Goal: Task Accomplishment & Management: Use online tool/utility

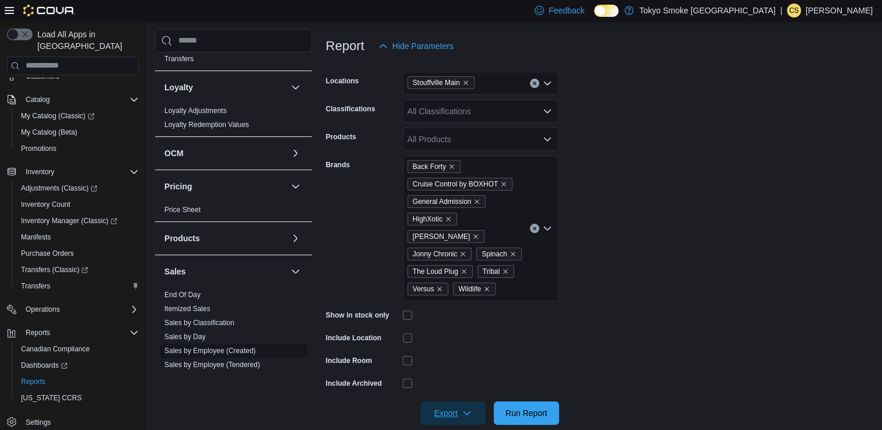
scroll to position [657, 0]
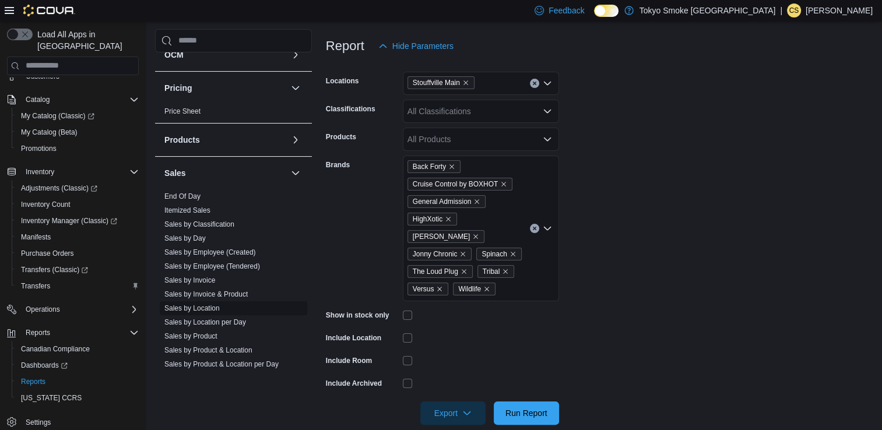
click at [206, 304] on link "Sales by Location" at bounding box center [191, 308] width 55 height 8
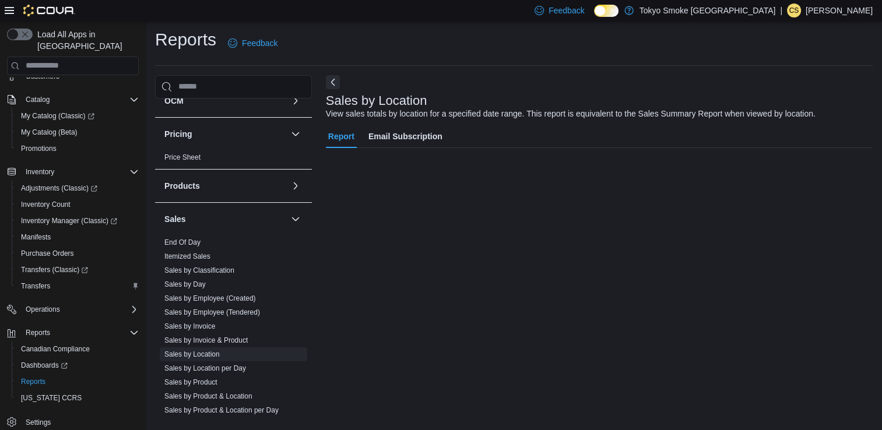
scroll to position [19, 0]
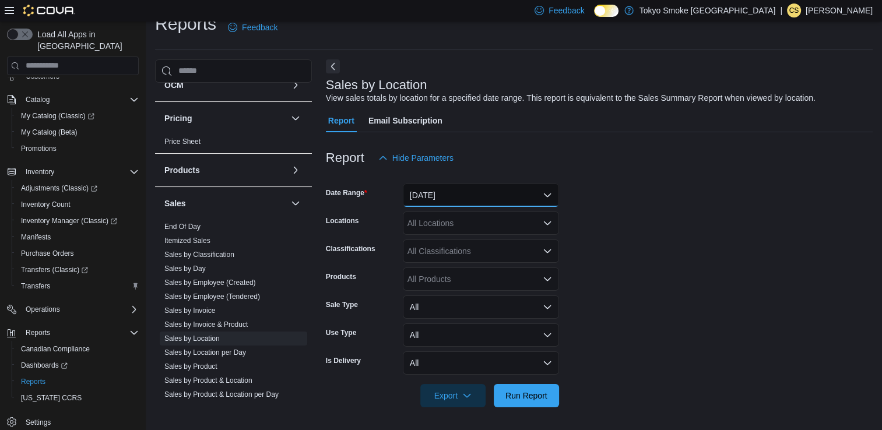
click at [452, 190] on button "[DATE]" at bounding box center [481, 195] width 156 height 23
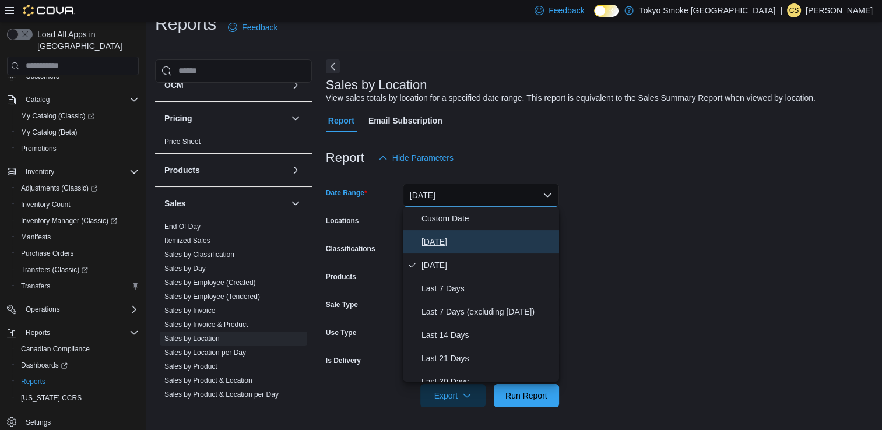
click at [431, 241] on span "[DATE]" at bounding box center [487, 242] width 133 height 14
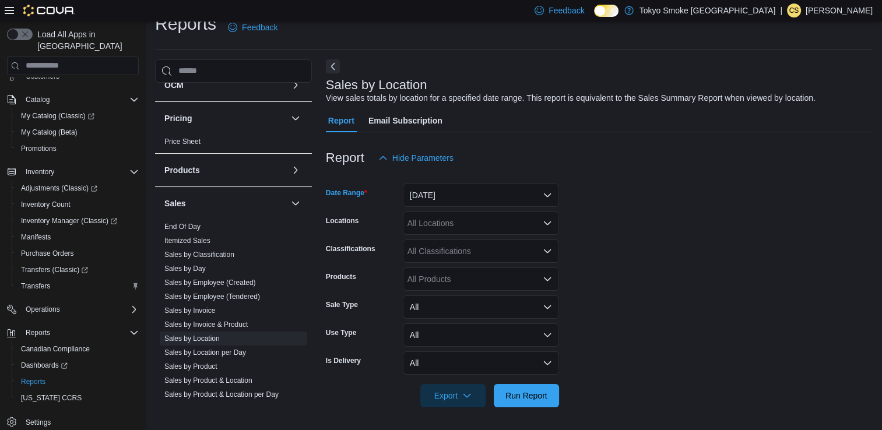
click at [450, 225] on div "All Locations" at bounding box center [481, 223] width 156 height 23
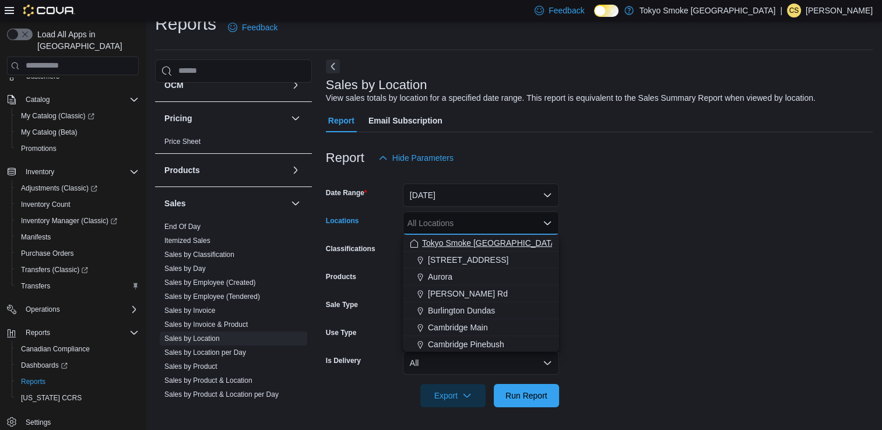
click at [457, 249] on button "Tokyo Smoke [GEOGRAPHIC_DATA]" at bounding box center [481, 243] width 156 height 17
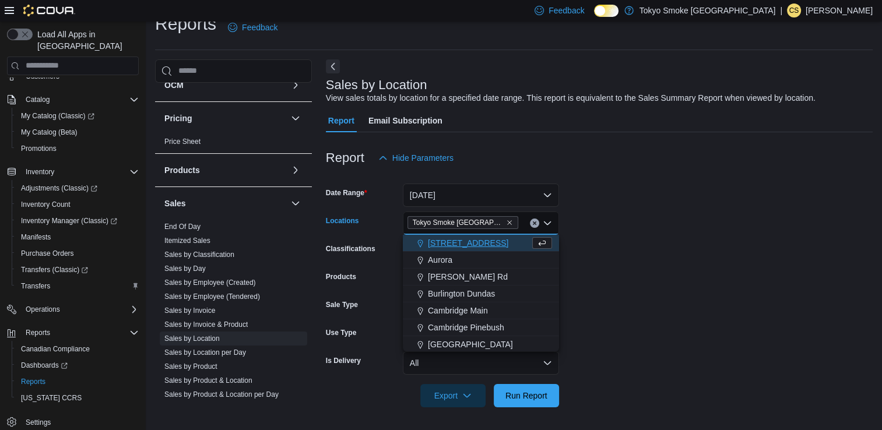
click at [613, 332] on form "Date Range [DATE] Locations [GEOGRAPHIC_DATA] Smoke [GEOGRAPHIC_DATA] Combo box…" at bounding box center [599, 289] width 547 height 238
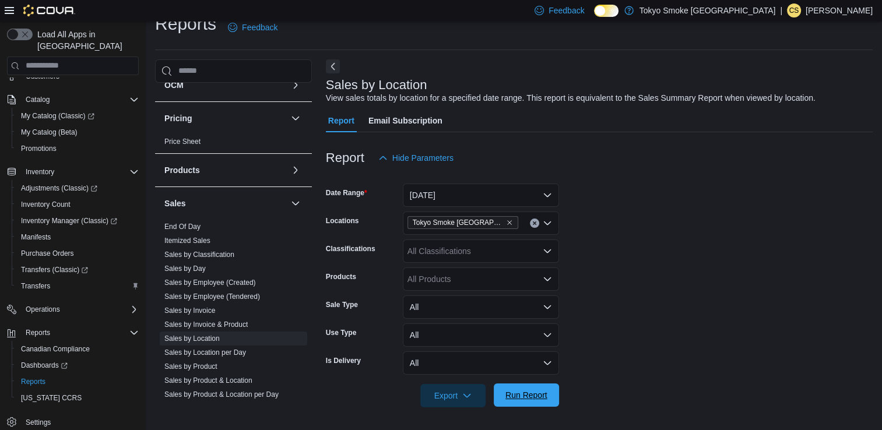
click at [548, 387] on span "Run Report" at bounding box center [526, 394] width 51 height 23
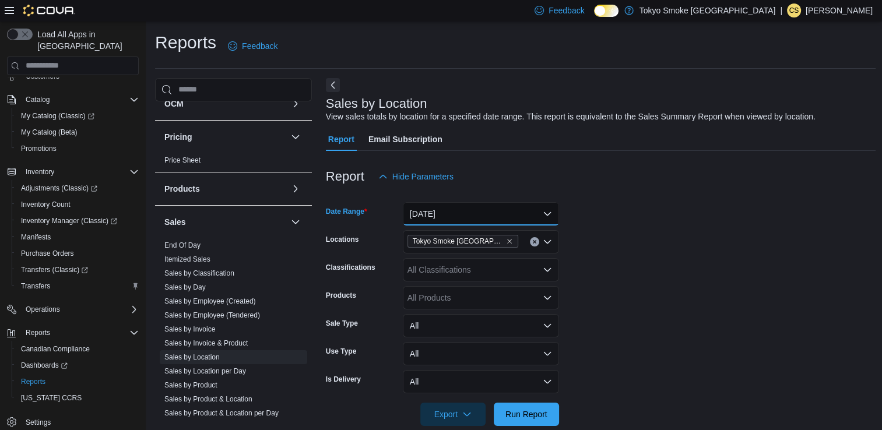
click at [467, 221] on button "[DATE]" at bounding box center [481, 213] width 156 height 23
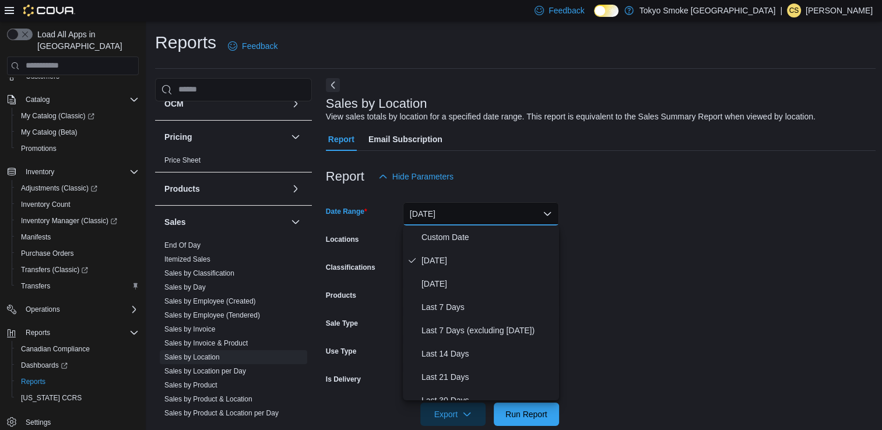
click at [578, 245] on form "Date Range [DATE] Locations [GEOGRAPHIC_DATA] Smoke [GEOGRAPHIC_DATA] Classific…" at bounding box center [601, 307] width 550 height 238
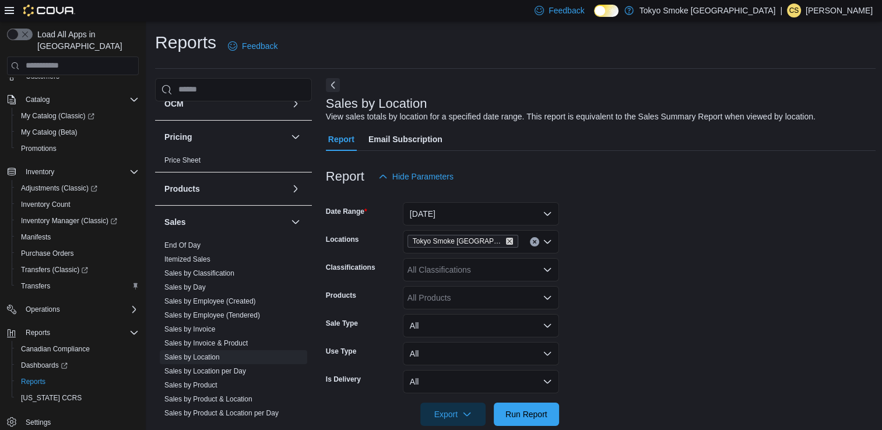
click at [506, 243] on icon "Remove Tokyo Smoke Ontario from selection in this group" at bounding box center [509, 241] width 7 height 7
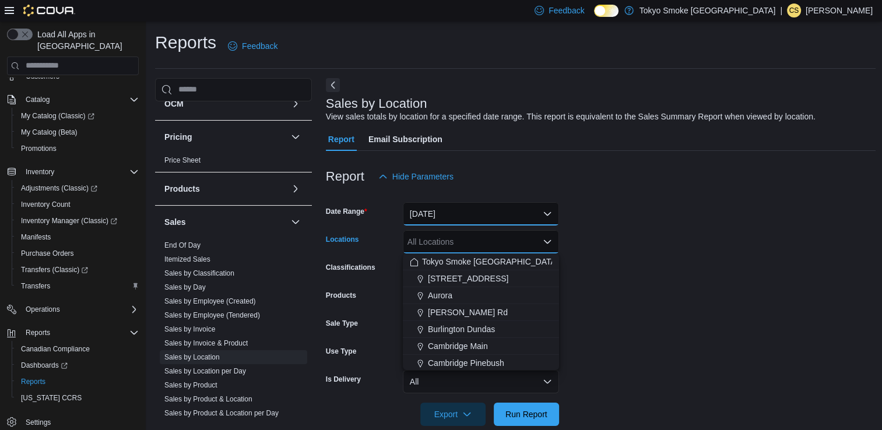
click at [487, 216] on button "[DATE]" at bounding box center [481, 213] width 156 height 23
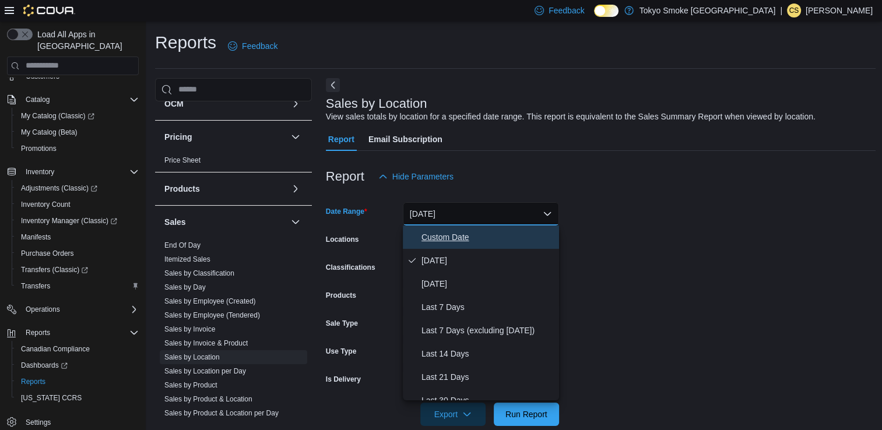
click at [464, 240] on span "Custom Date" at bounding box center [487, 237] width 133 height 14
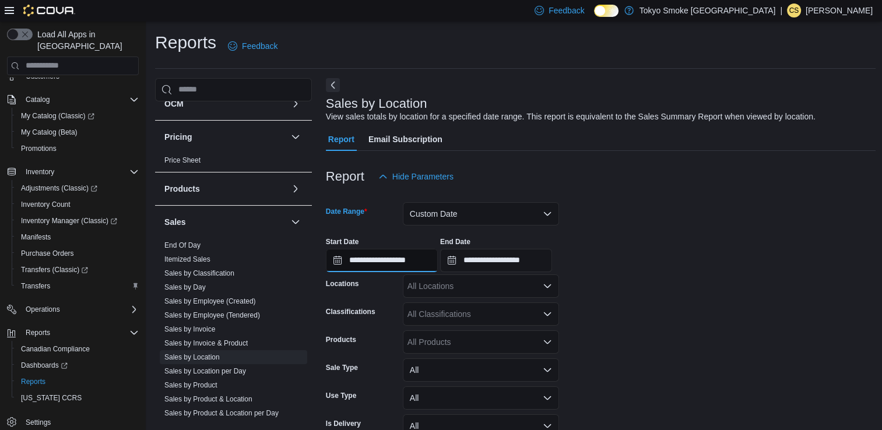
click at [401, 262] on input "**********" at bounding box center [382, 260] width 112 height 23
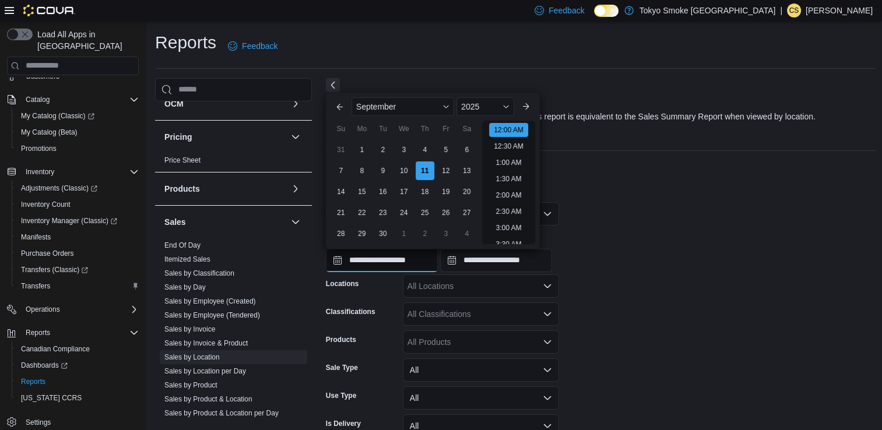
scroll to position [36, 0]
click at [343, 150] on div "31" at bounding box center [340, 149] width 20 height 20
type input "**********"
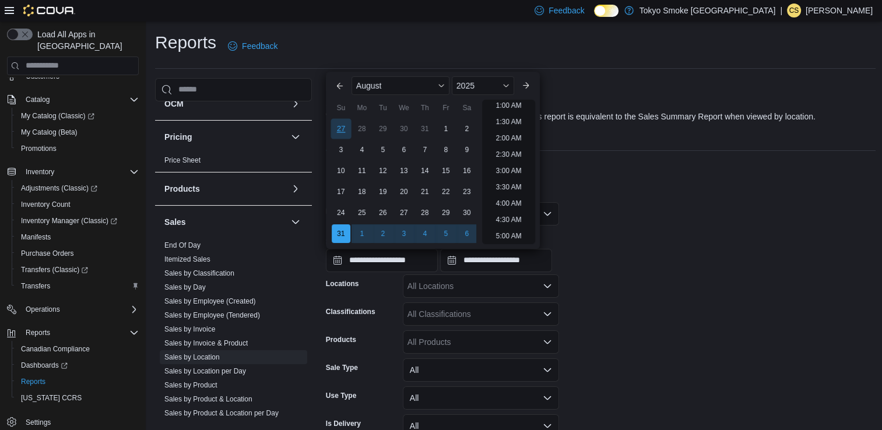
scroll to position [2, 0]
click at [508, 264] on input "**********" at bounding box center [496, 260] width 112 height 23
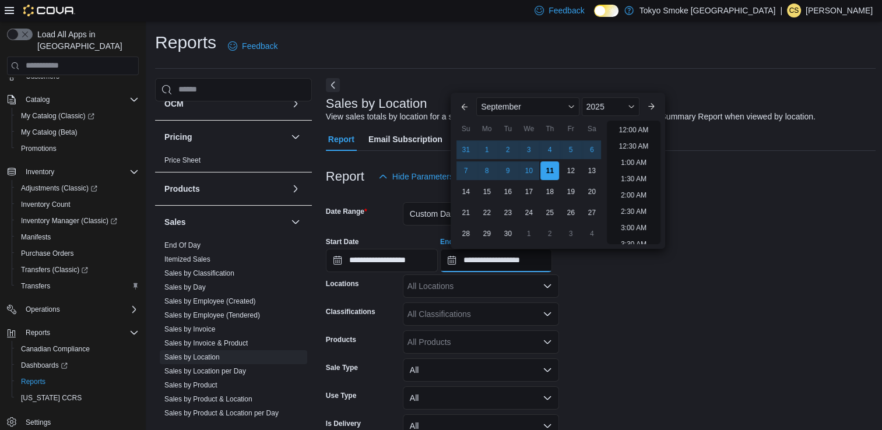
scroll to position [662, 0]
click at [601, 149] on div "31 1 2 3 4 5 6" at bounding box center [528, 149] width 147 height 21
click at [591, 150] on div "6" at bounding box center [592, 149] width 20 height 20
type input "**********"
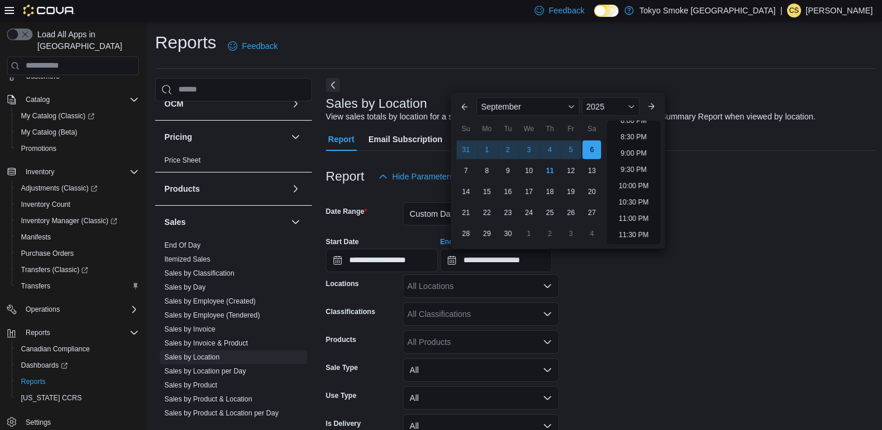
click at [695, 325] on form "**********" at bounding box center [601, 329] width 550 height 282
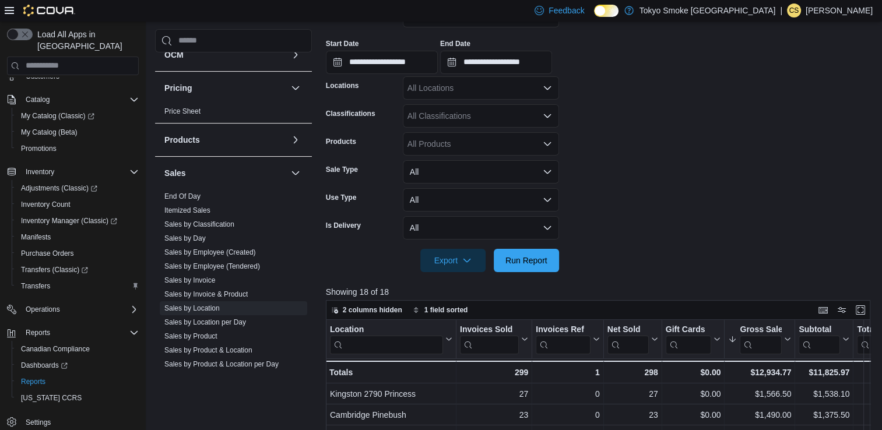
scroll to position [200, 0]
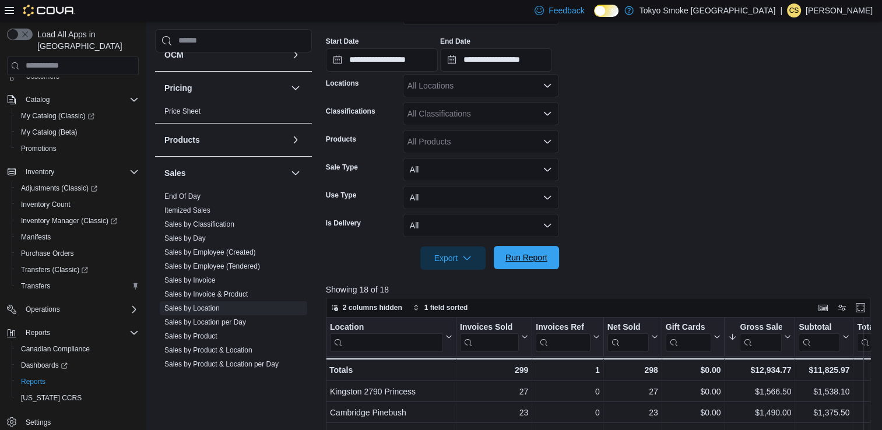
click at [538, 256] on span "Run Report" at bounding box center [526, 258] width 42 height 12
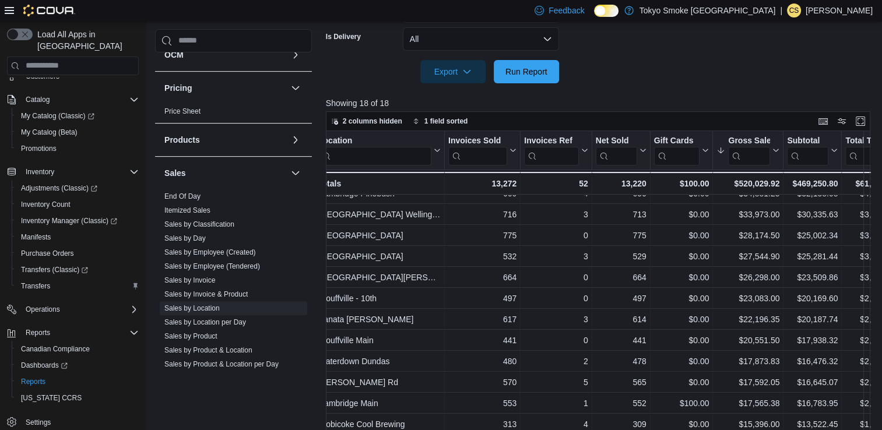
scroll to position [123, 0]
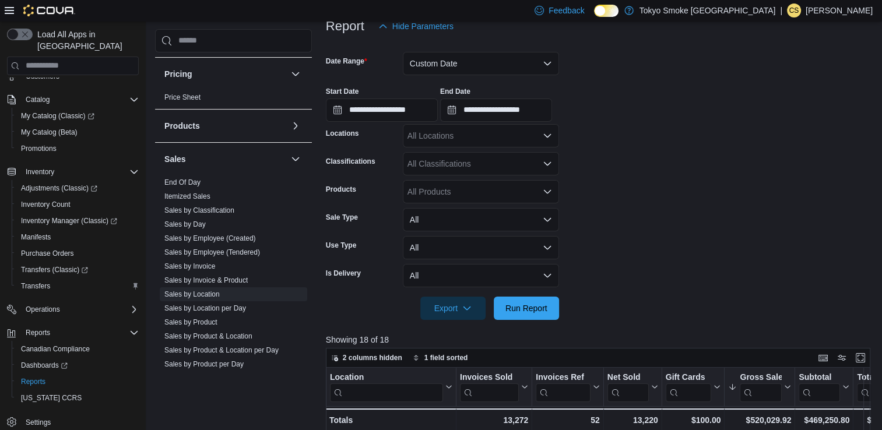
scroll to position [150, 0]
click at [467, 60] on button "Custom Date" at bounding box center [481, 63] width 156 height 23
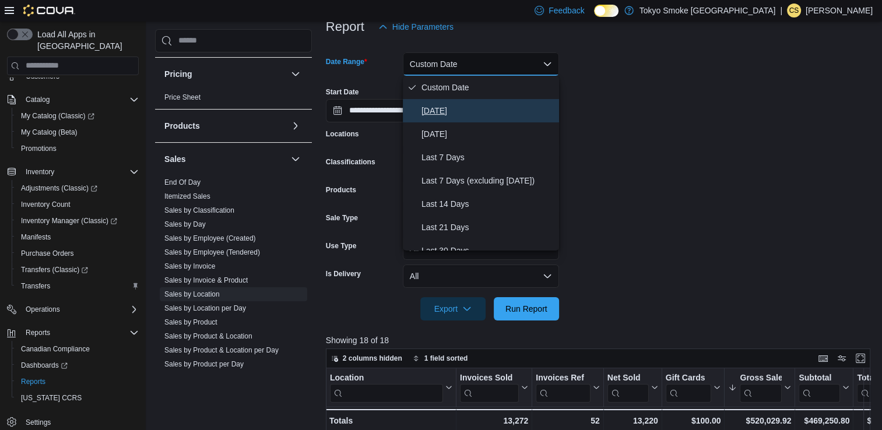
click at [447, 110] on span "[DATE]" at bounding box center [487, 111] width 133 height 14
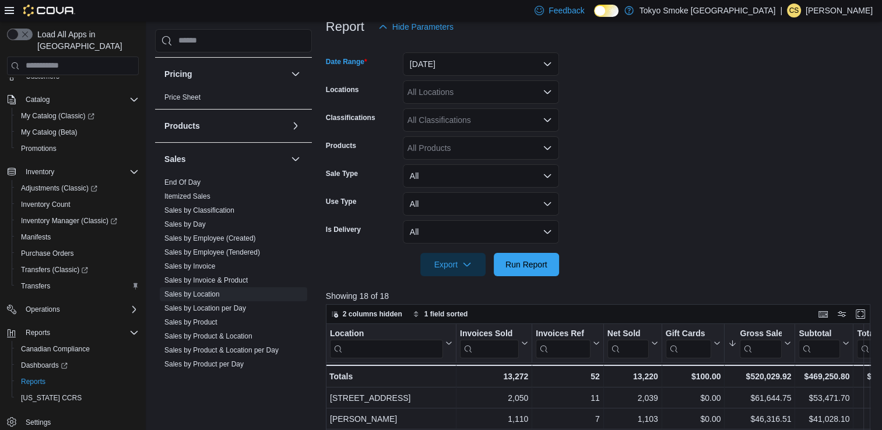
click at [478, 90] on div "All Locations" at bounding box center [481, 91] width 156 height 23
type input "****"
click at [496, 134] on button "Stouffville Main" at bounding box center [481, 129] width 156 height 17
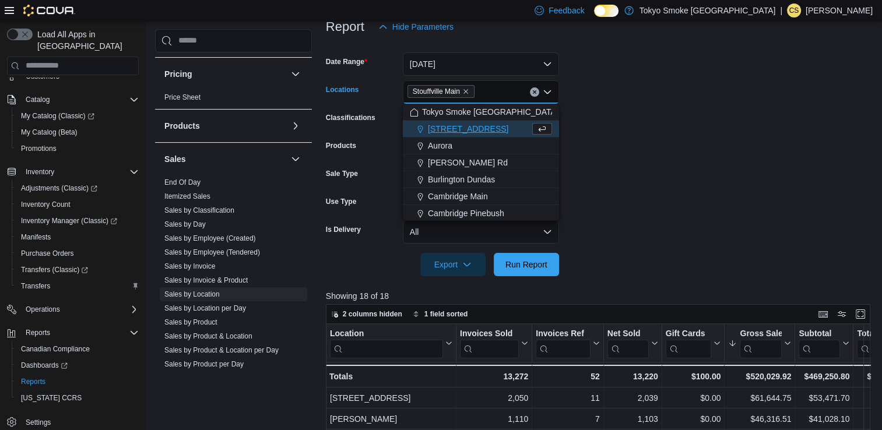
click at [618, 142] on form "Date Range [DATE] Locations [GEOGRAPHIC_DATA] Combo box. Selected. [GEOGRAPHIC_…" at bounding box center [601, 157] width 550 height 238
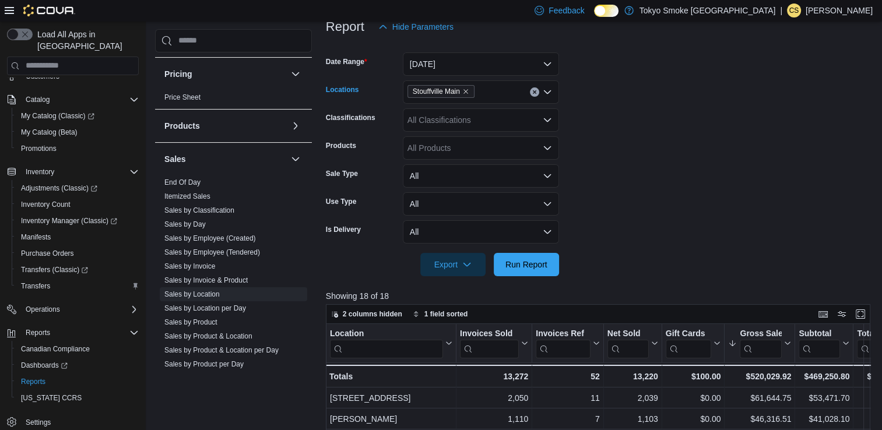
click at [503, 89] on div "Stouffville Main" at bounding box center [481, 91] width 156 height 23
type input "****"
click at [488, 116] on div "Stouffville - 10th" at bounding box center [481, 112] width 142 height 12
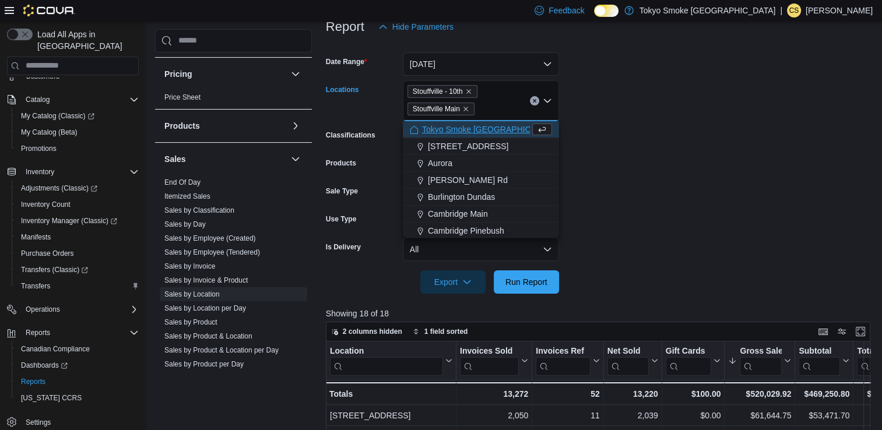
click at [698, 185] on form "Date Range [DATE] Locations [GEOGRAPHIC_DATA] - 10th Stouffville [GEOGRAPHIC_DA…" at bounding box center [601, 165] width 550 height 255
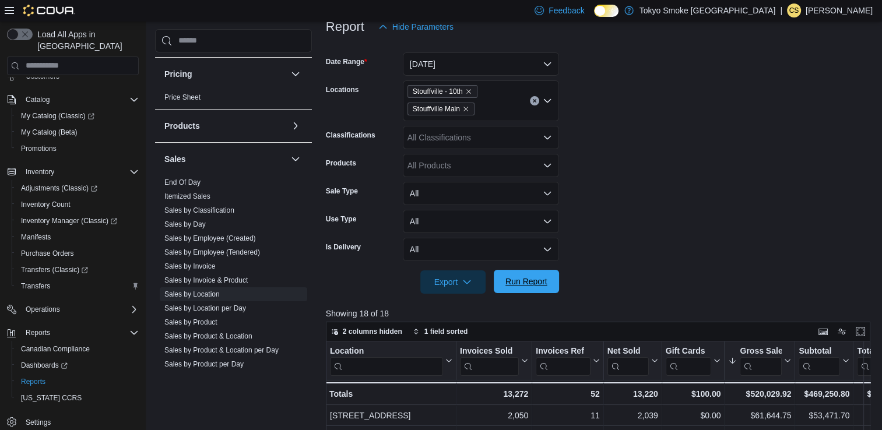
click at [545, 279] on span "Run Report" at bounding box center [526, 282] width 42 height 12
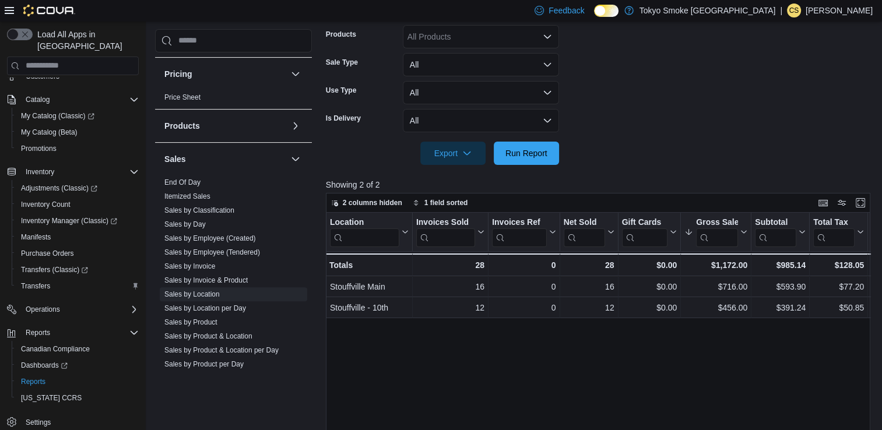
scroll to position [280, 0]
click at [524, 147] on span "Run Report" at bounding box center [526, 152] width 42 height 12
click at [533, 159] on span "Run Report" at bounding box center [526, 151] width 51 height 23
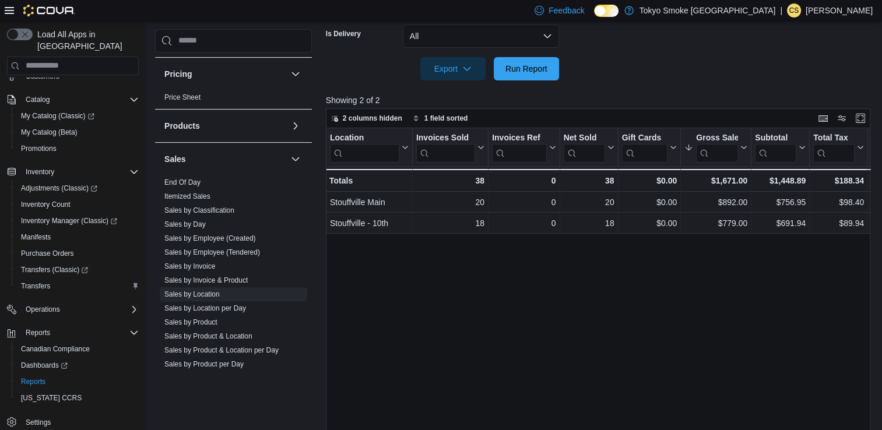
scroll to position [375, 0]
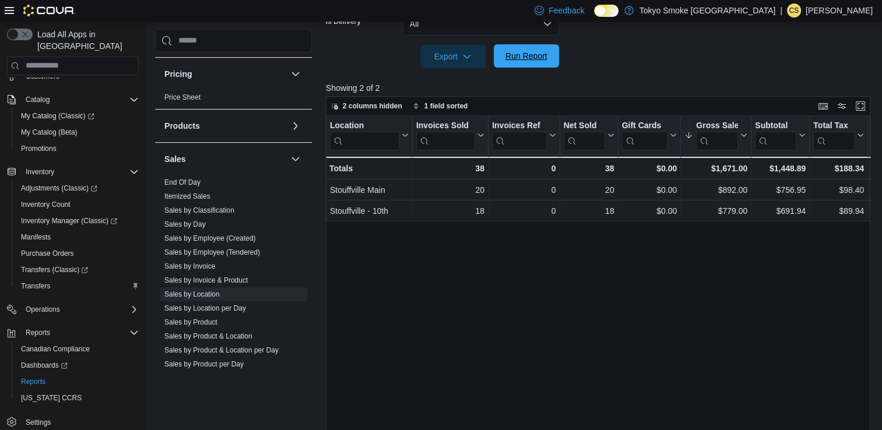
click at [539, 48] on span "Run Report" at bounding box center [526, 55] width 51 height 23
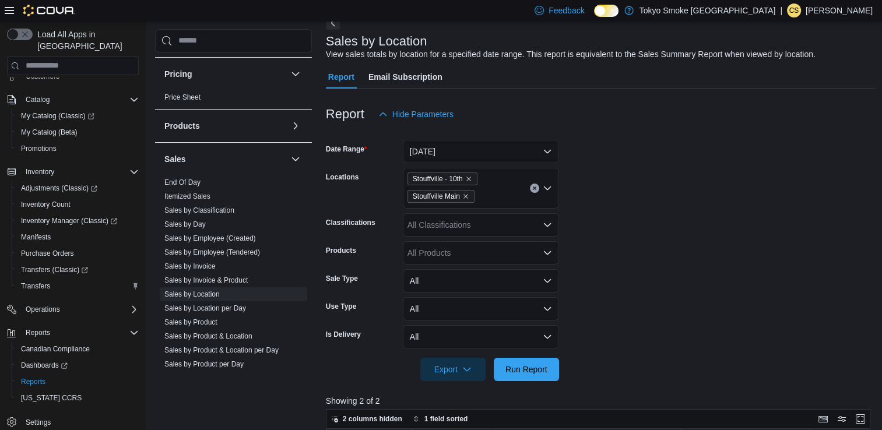
scroll to position [28, 0]
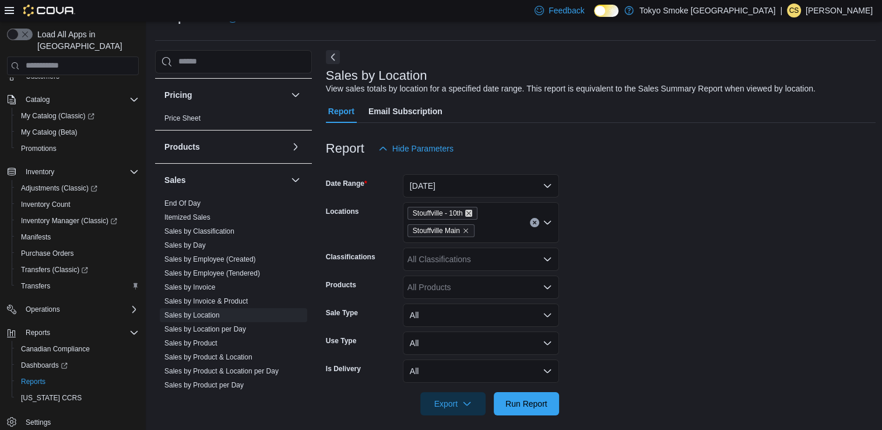
click at [471, 213] on icon "Remove Stouffville - 10th from selection in this group" at bounding box center [468, 213] width 7 height 7
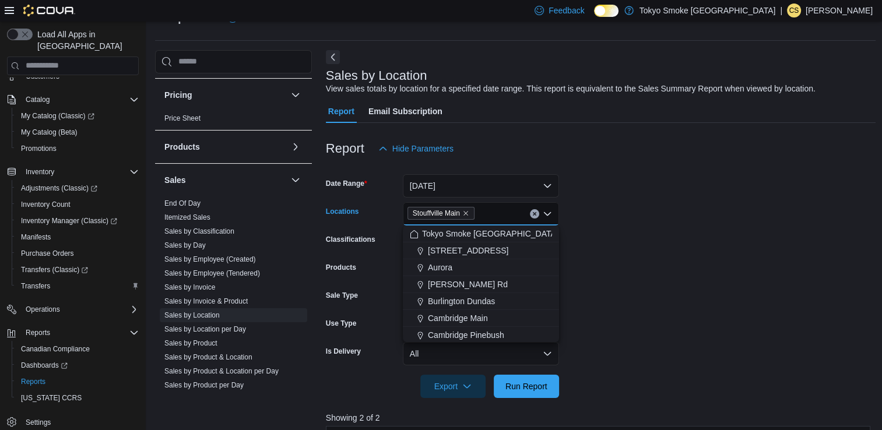
click at [604, 251] on form "Date Range [DATE] Locations [GEOGRAPHIC_DATA] Combo box. Selected. [GEOGRAPHIC_…" at bounding box center [601, 279] width 550 height 238
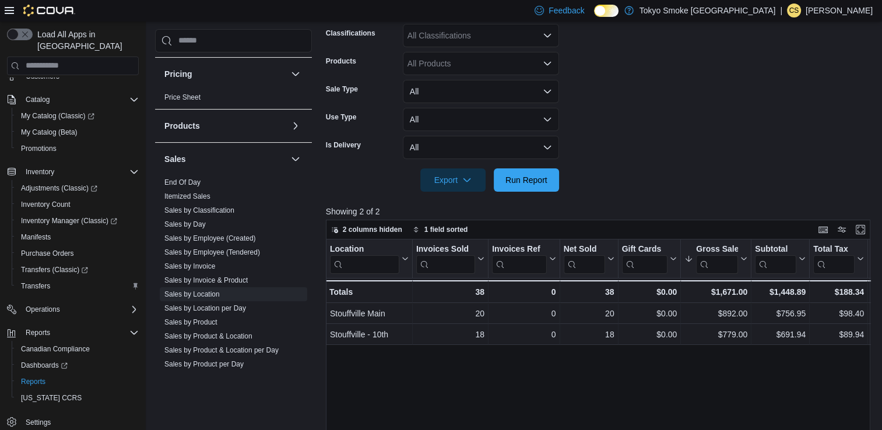
scroll to position [0, 0]
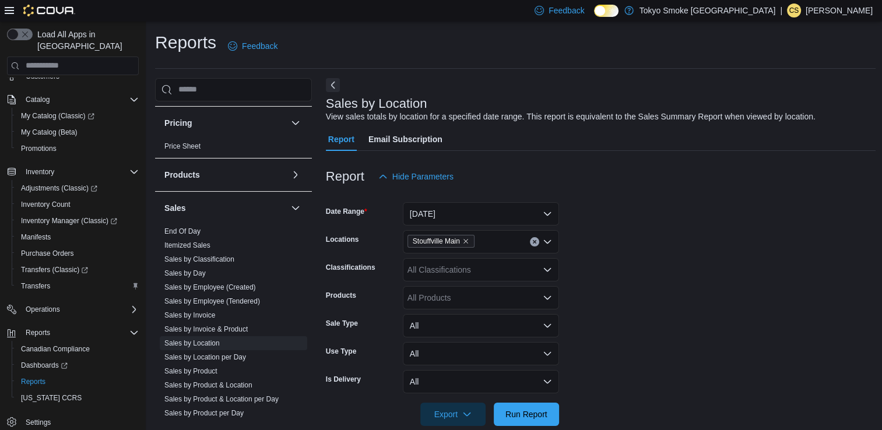
click at [442, 277] on div "All Classifications" at bounding box center [481, 269] width 156 height 23
type input "*****"
click at [447, 284] on span "Cannabis" at bounding box center [445, 290] width 34 height 12
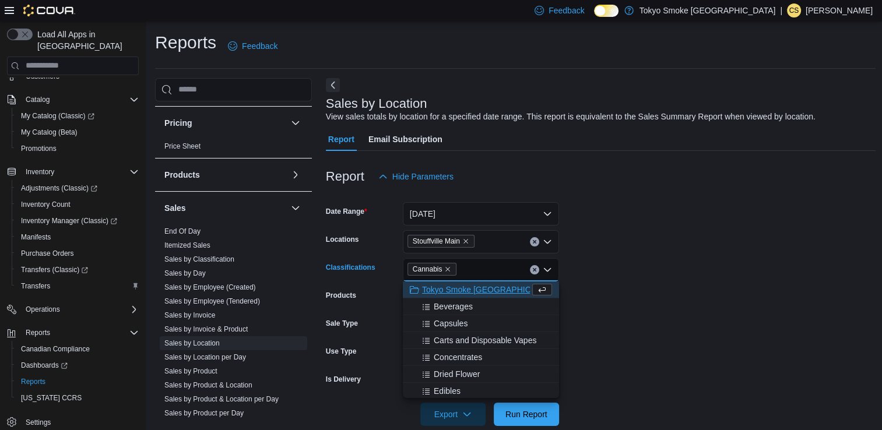
click at [657, 287] on form "Date Range [DATE] Locations [GEOGRAPHIC_DATA] Main Classifications Cannabis Com…" at bounding box center [601, 307] width 550 height 238
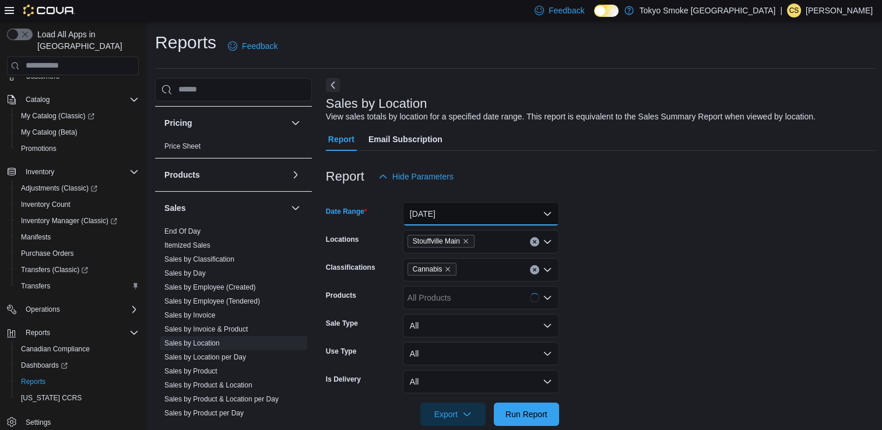
click at [458, 208] on button "[DATE]" at bounding box center [481, 213] width 156 height 23
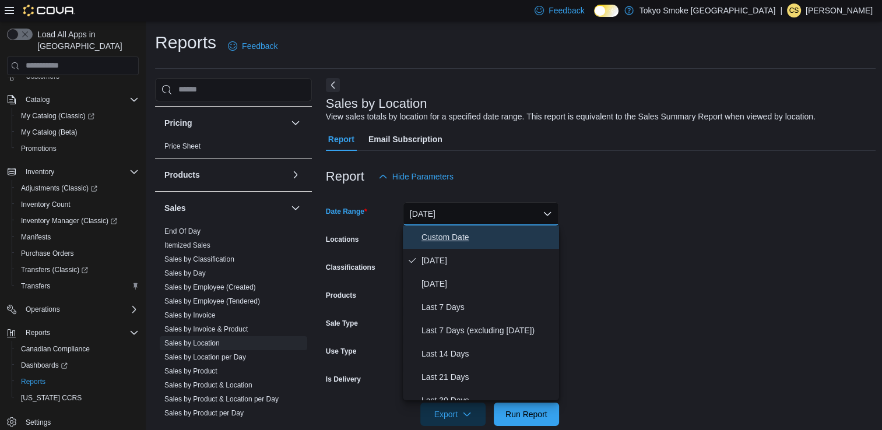
click at [453, 242] on span "Custom Date" at bounding box center [487, 237] width 133 height 14
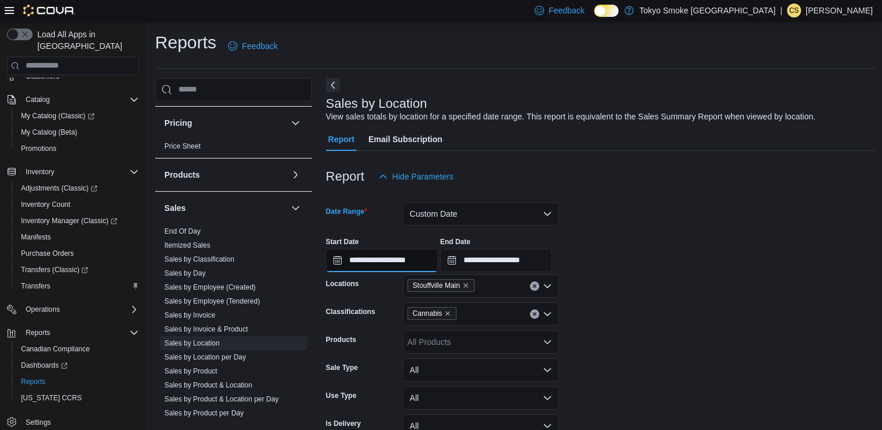
click at [414, 259] on input "**********" at bounding box center [382, 260] width 112 height 23
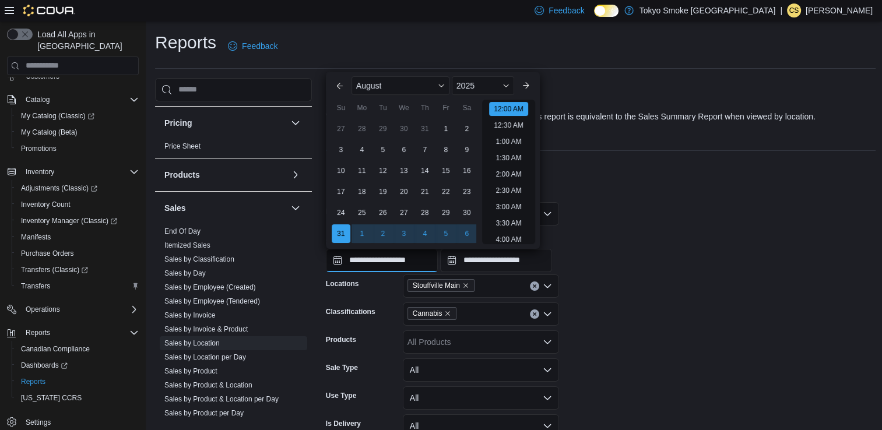
scroll to position [36, 0]
click at [625, 317] on form "**********" at bounding box center [601, 329] width 550 height 282
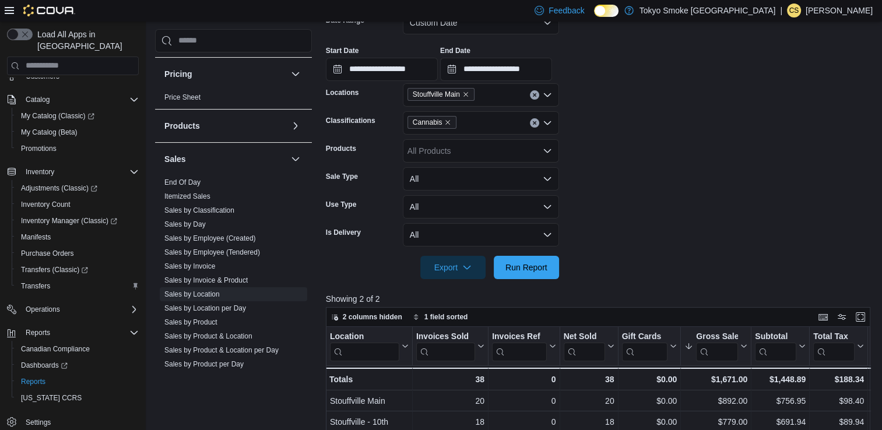
scroll to position [192, 0]
click at [532, 274] on span "Run Report" at bounding box center [526, 265] width 51 height 23
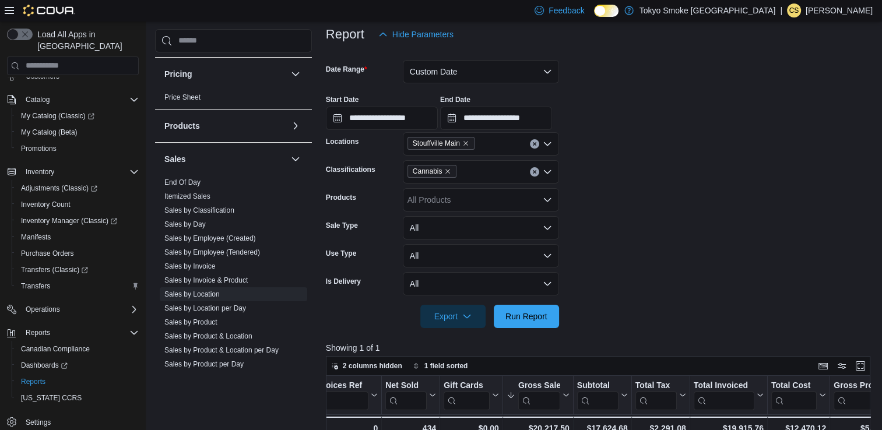
scroll to position [141, 0]
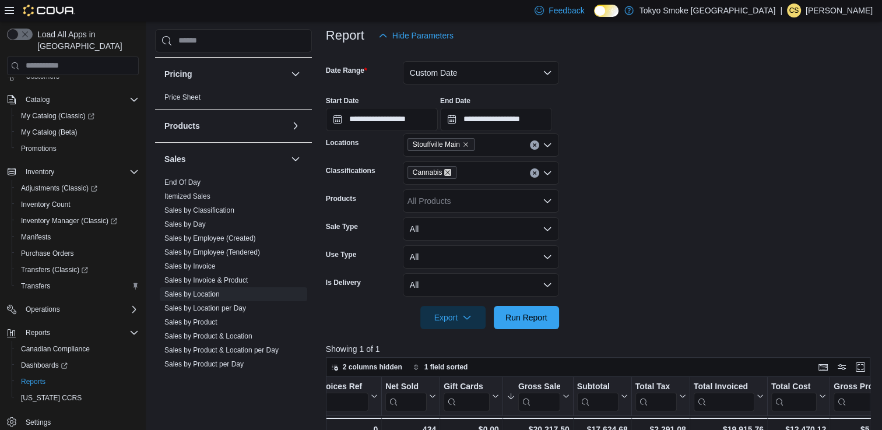
click at [449, 171] on icon "Remove Cannabis from selection in this group" at bounding box center [447, 172] width 7 height 7
click at [474, 85] on div at bounding box center [601, 85] width 550 height 2
click at [464, 80] on button "Custom Date" at bounding box center [481, 72] width 156 height 23
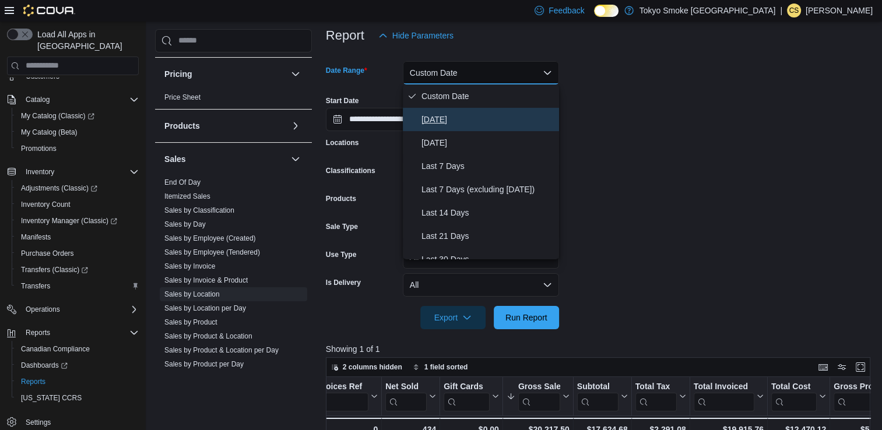
click at [442, 121] on span "[DATE]" at bounding box center [487, 119] width 133 height 14
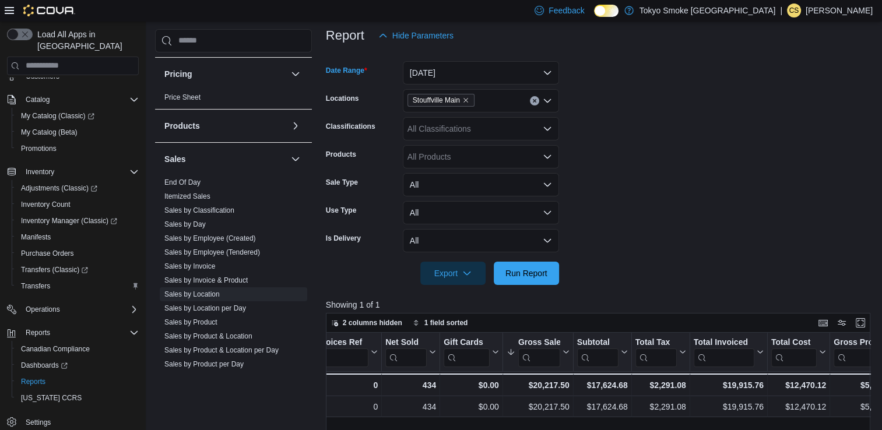
click at [512, 285] on div at bounding box center [601, 292] width 550 height 14
click at [516, 279] on span "Run Report" at bounding box center [526, 272] width 51 height 23
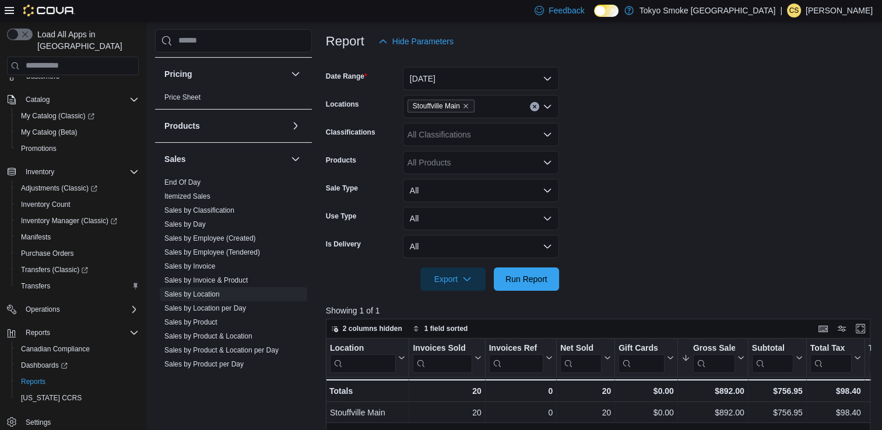
scroll to position [129, 0]
